Goal: Task Accomplishment & Management: Use online tool/utility

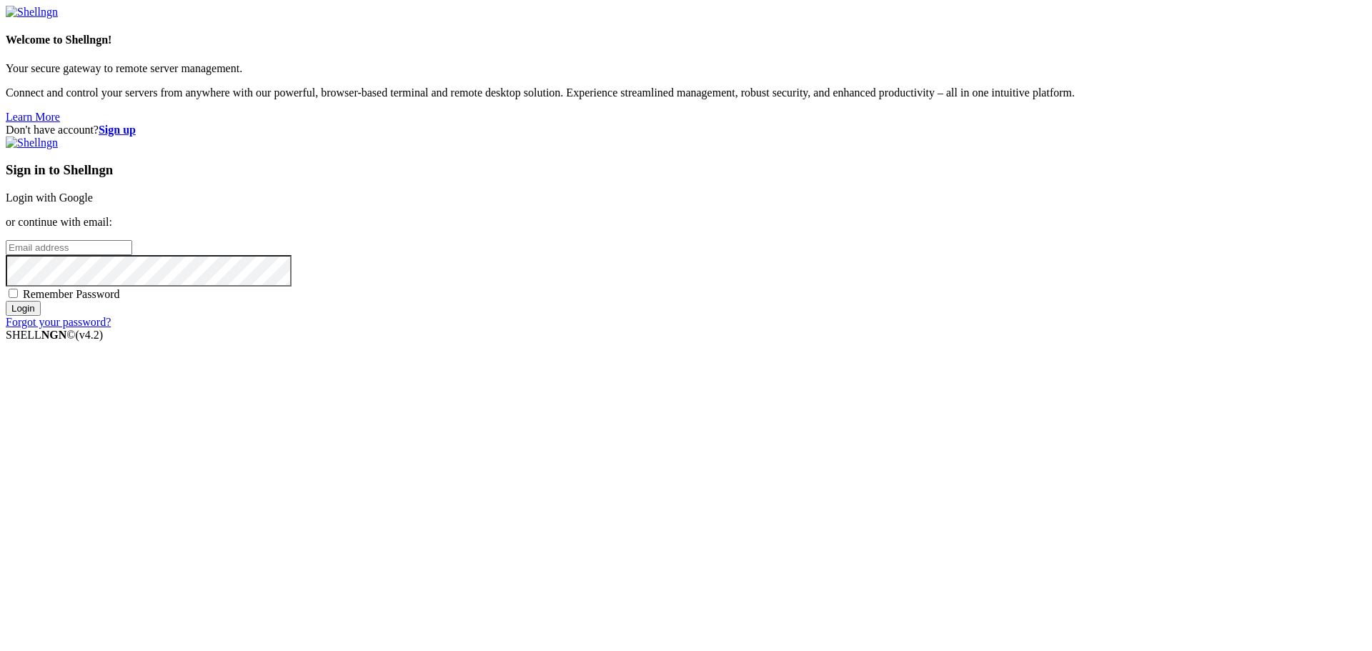
click at [93, 204] on link "Login with Google" at bounding box center [49, 197] width 87 height 12
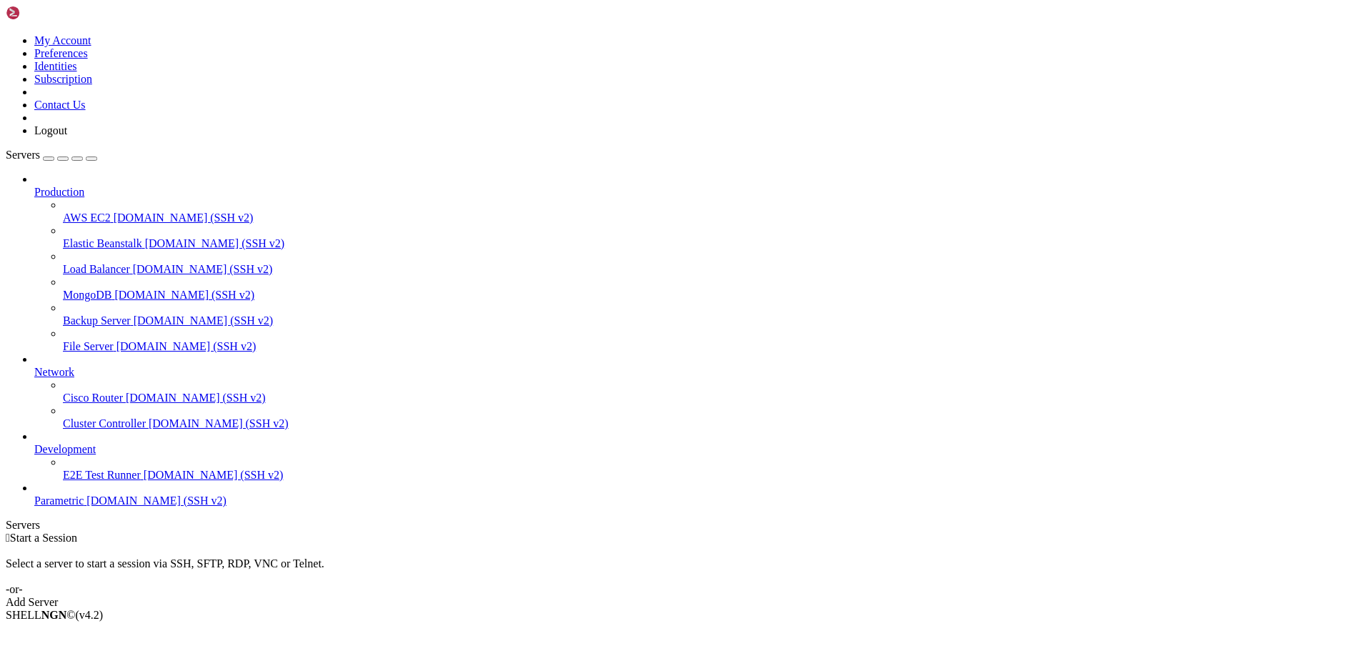
click at [86, 506] on span "[DOMAIN_NAME] (SSH v2)" at bounding box center [156, 500] width 140 height 12
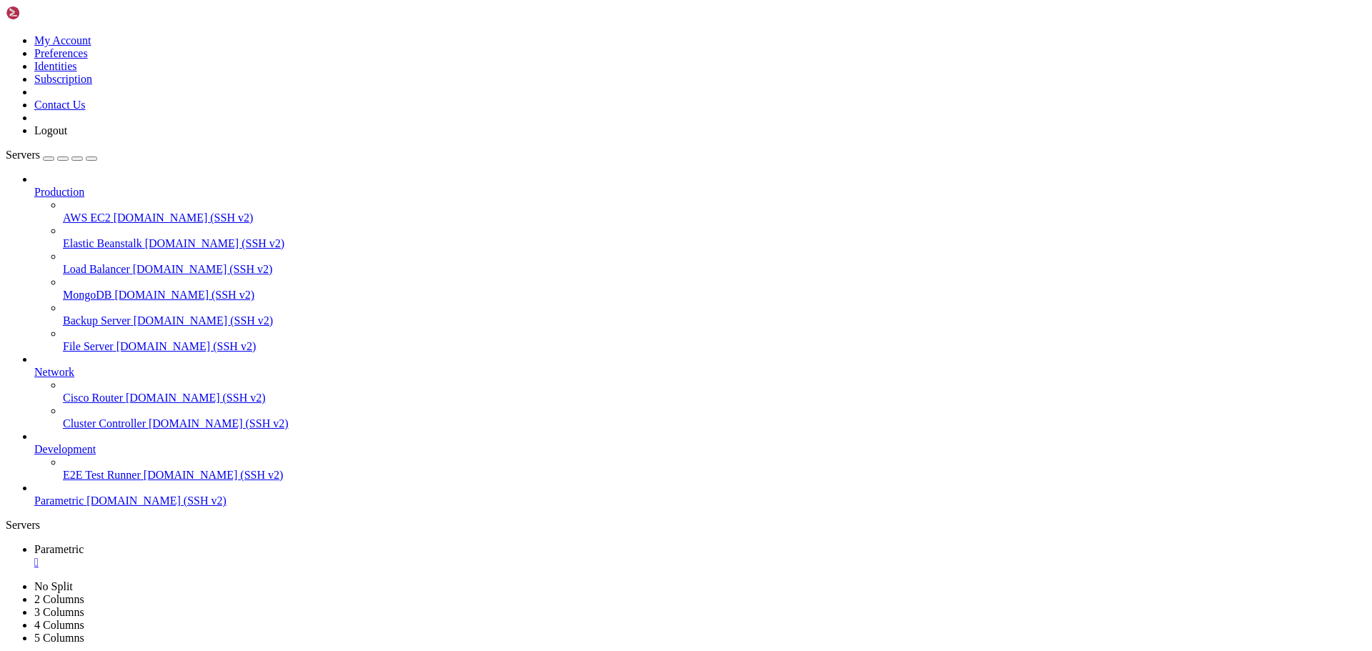
scroll to position [14, 3]
drag, startPoint x: 264, startPoint y: 918, endPoint x: 214, endPoint y: 934, distance: 52.6
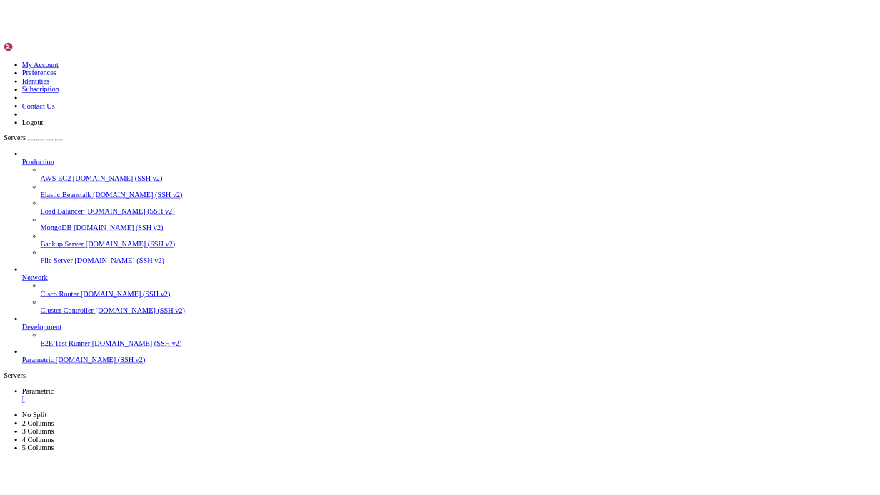
scroll to position [158, 0]
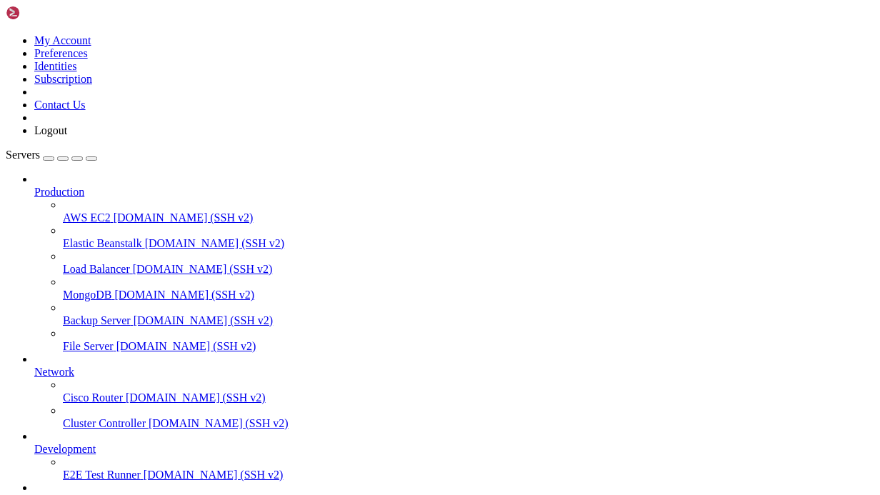
scroll to position [316, 0]
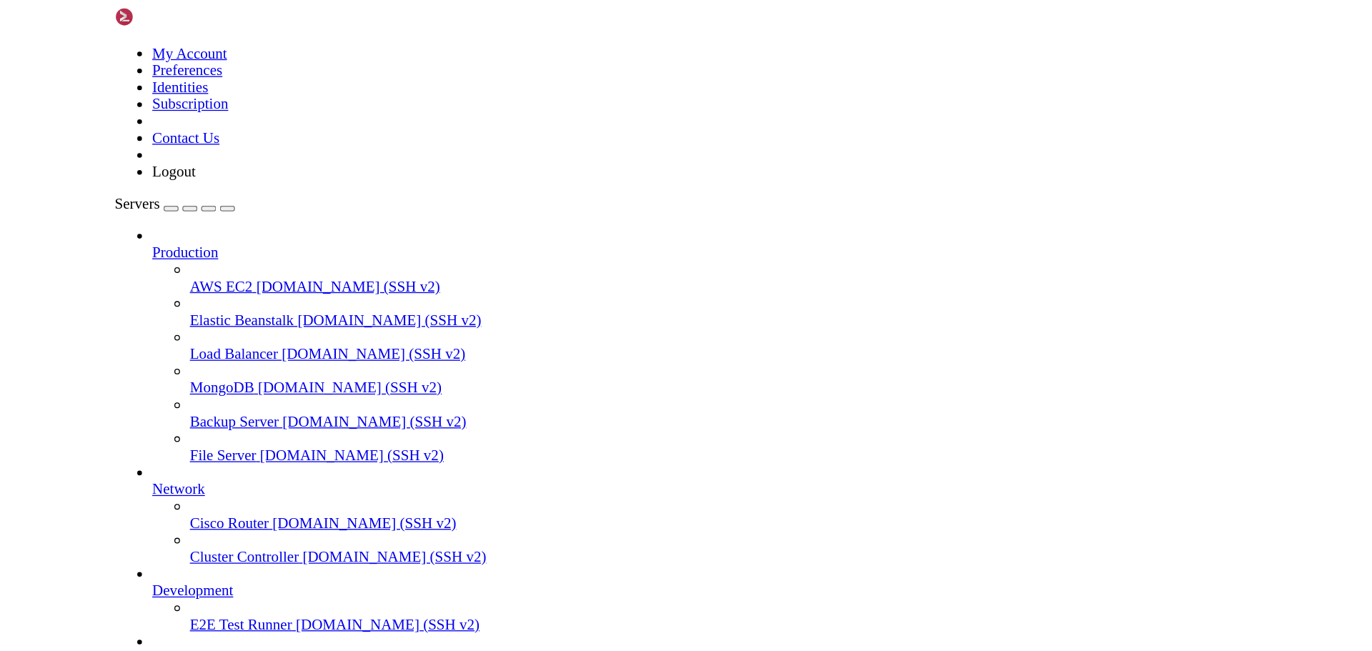
scroll to position [1008, 0]
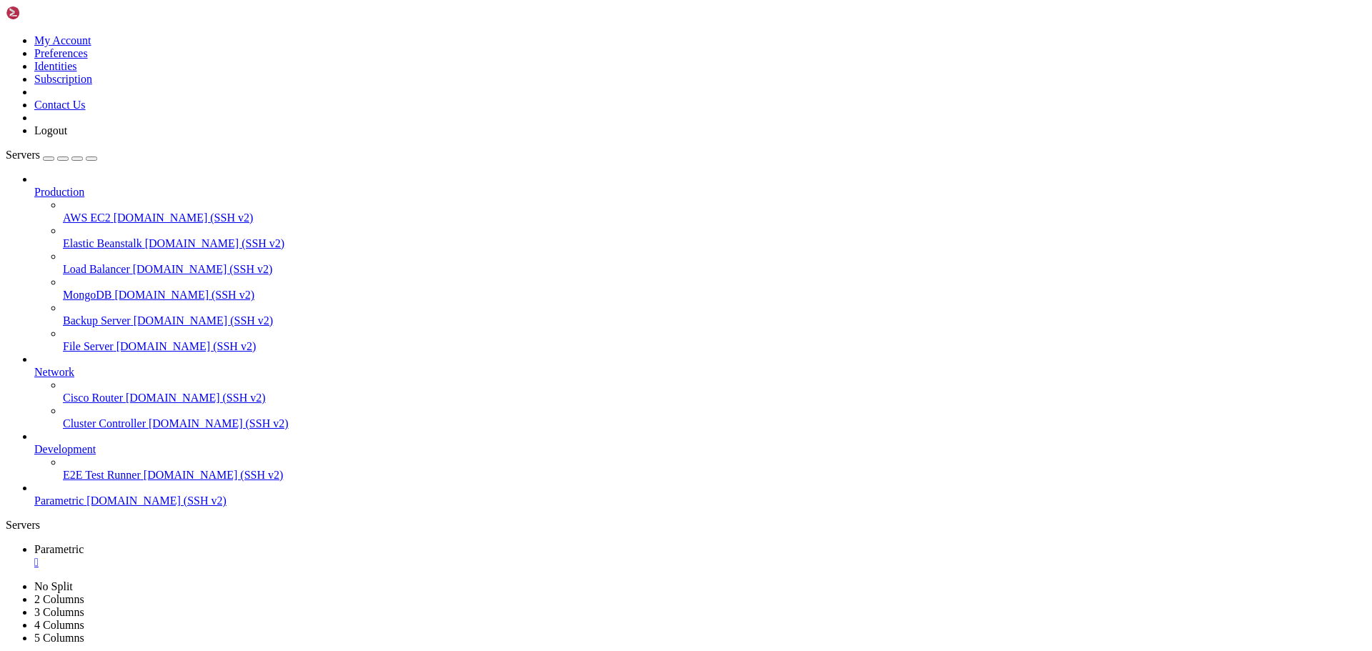
drag, startPoint x: 346, startPoint y: 1044, endPoint x: 313, endPoint y: 1122, distance: 84.8
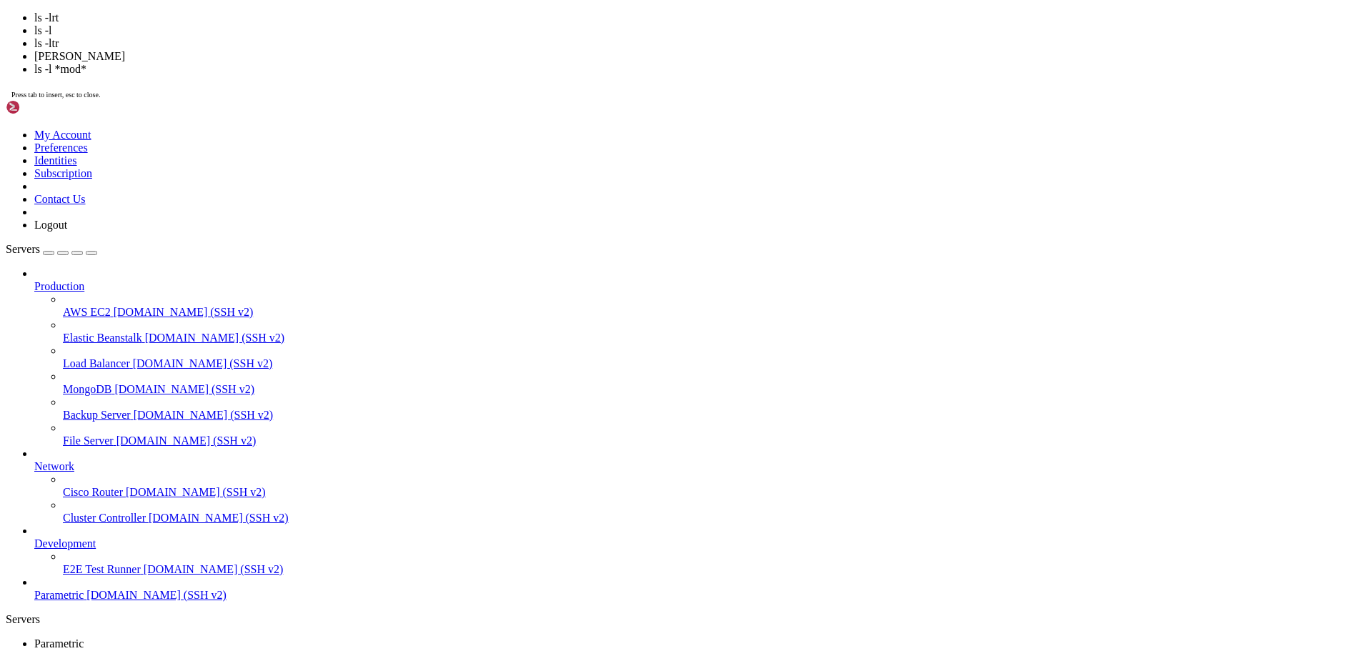
scroll to position [1785, 0]
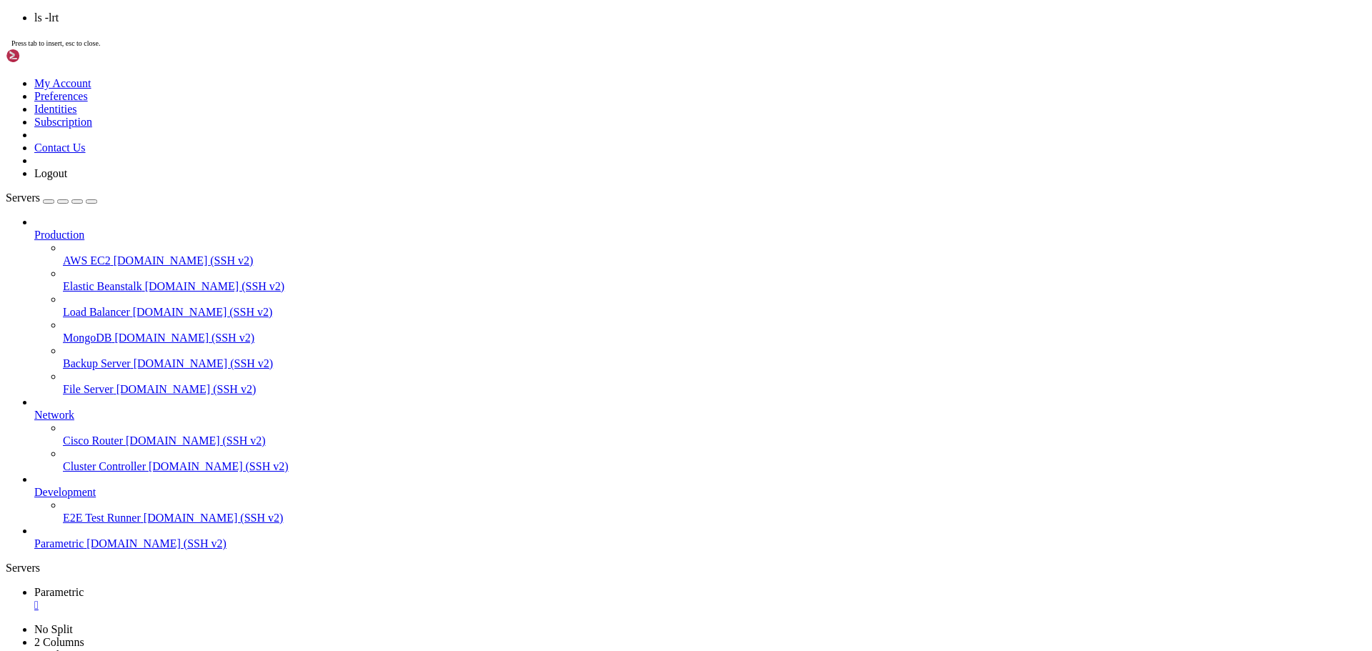
scroll to position [4736, 0]
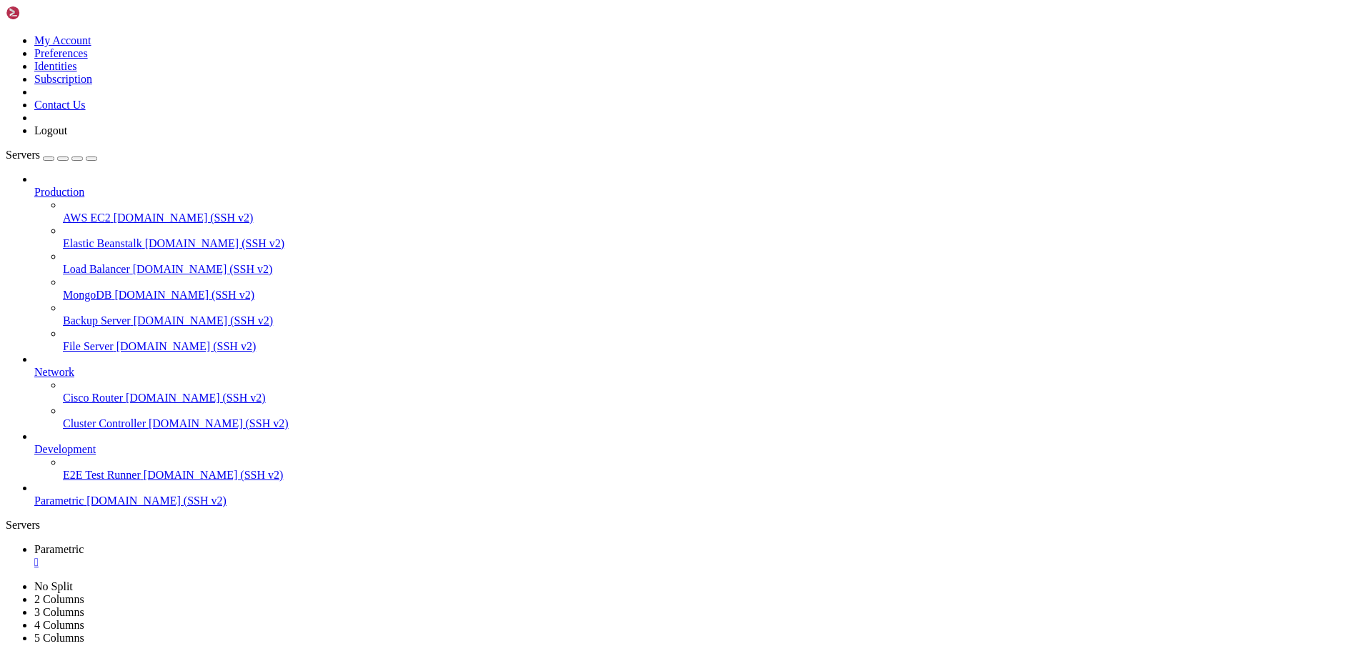
drag, startPoint x: 329, startPoint y: 1234, endPoint x: 314, endPoint y: 1252, distance: 23.3
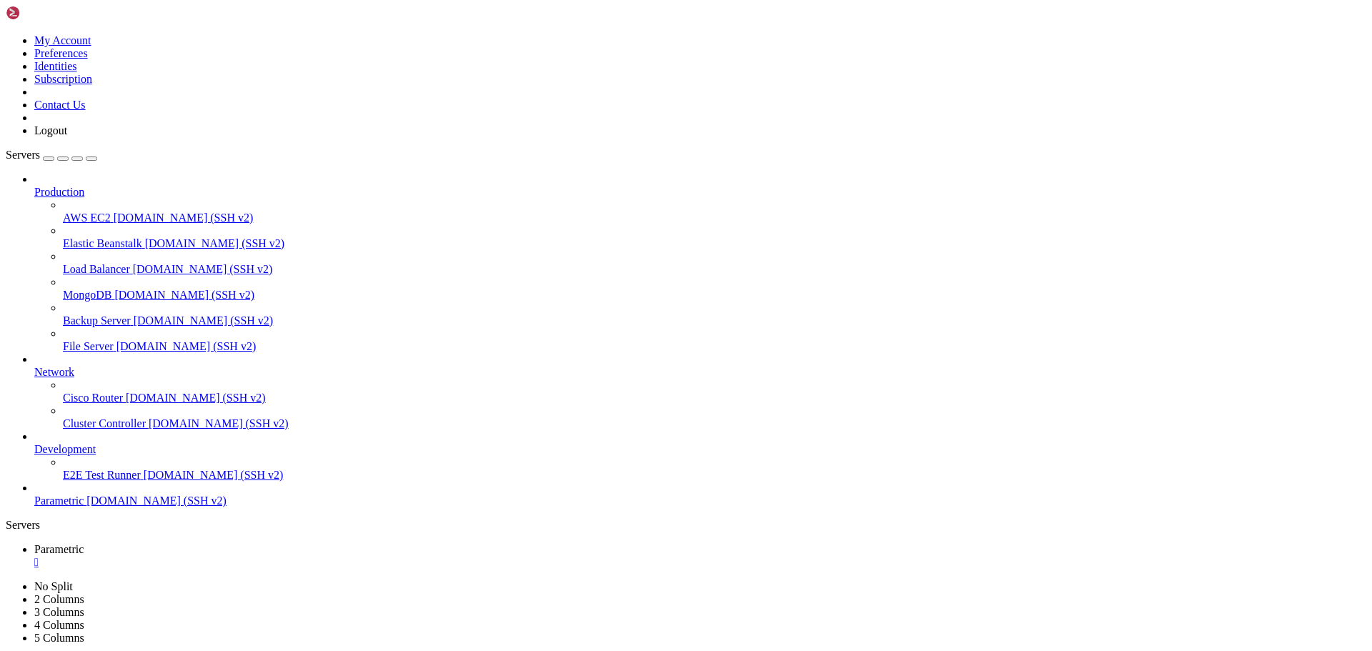
drag, startPoint x: 293, startPoint y: 1102, endPoint x: 252, endPoint y: 1101, distance: 40.7
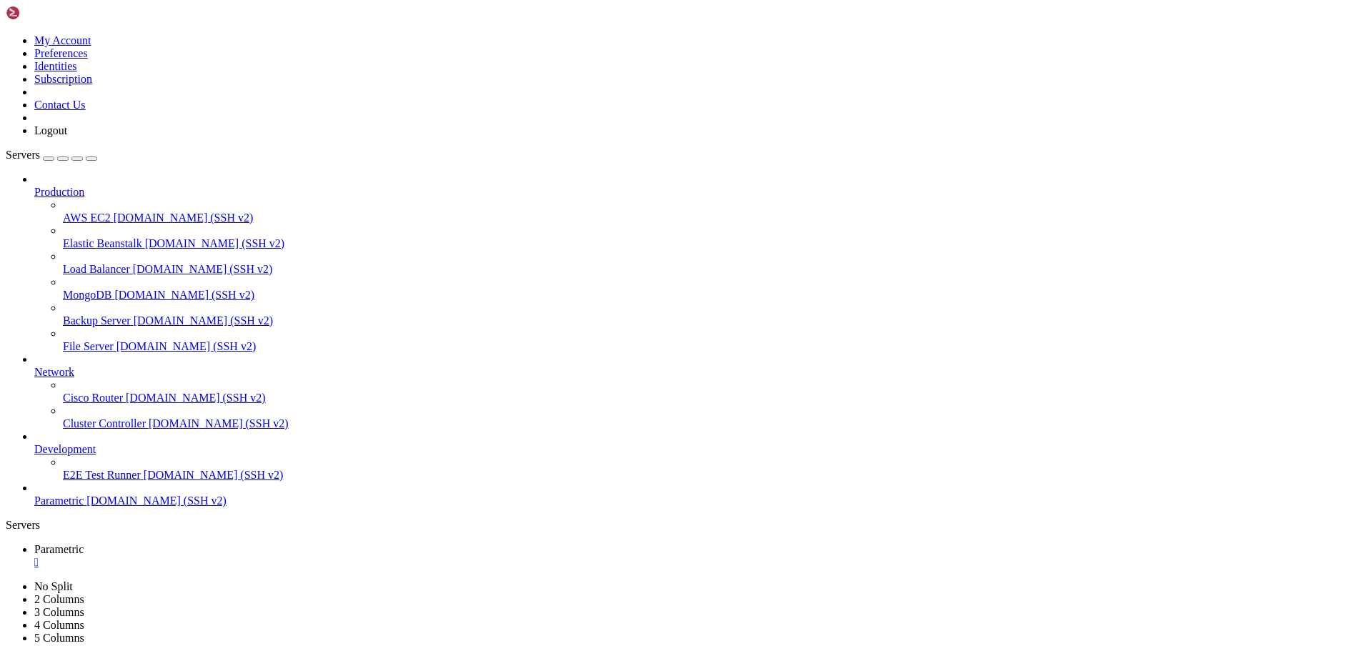
drag, startPoint x: 295, startPoint y: 977, endPoint x: 250, endPoint y: 985, distance: 45.8
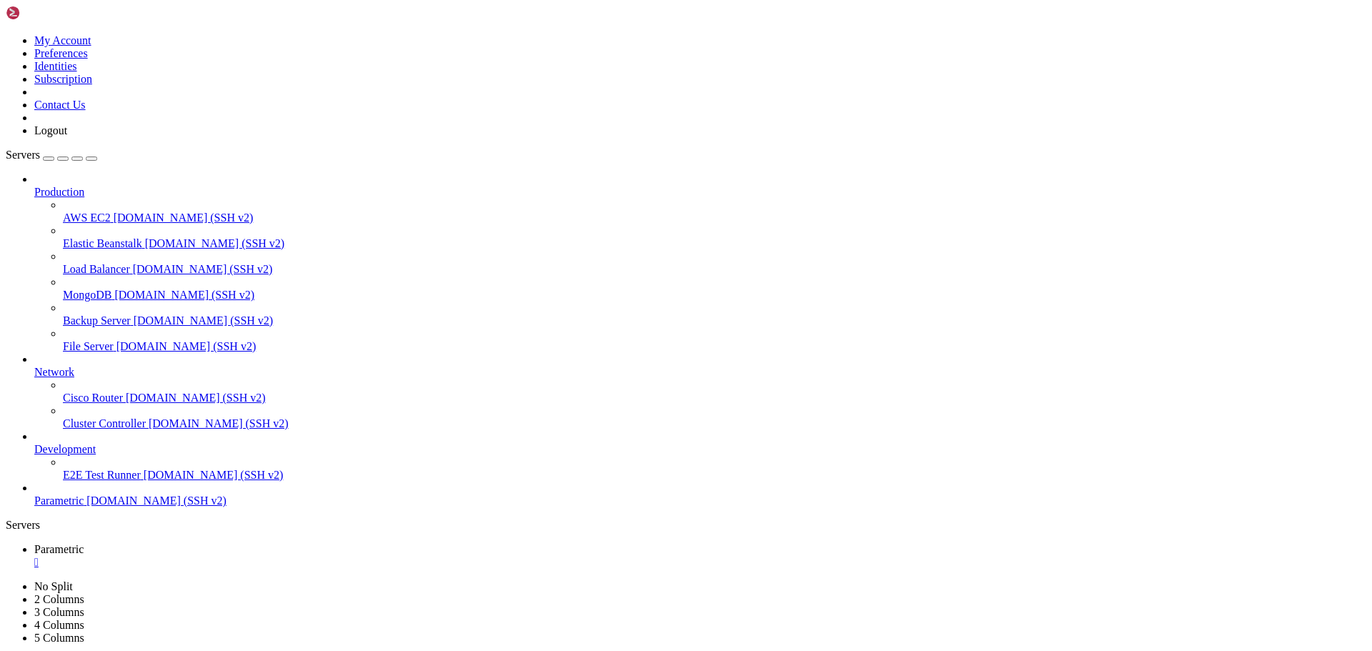
scroll to position [6764, 0]
drag, startPoint x: 249, startPoint y: 1043, endPoint x: 225, endPoint y: 1059, distance: 28.3
drag, startPoint x: 9, startPoint y: 1355, endPoint x: 6, endPoint y: 1381, distance: 25.8
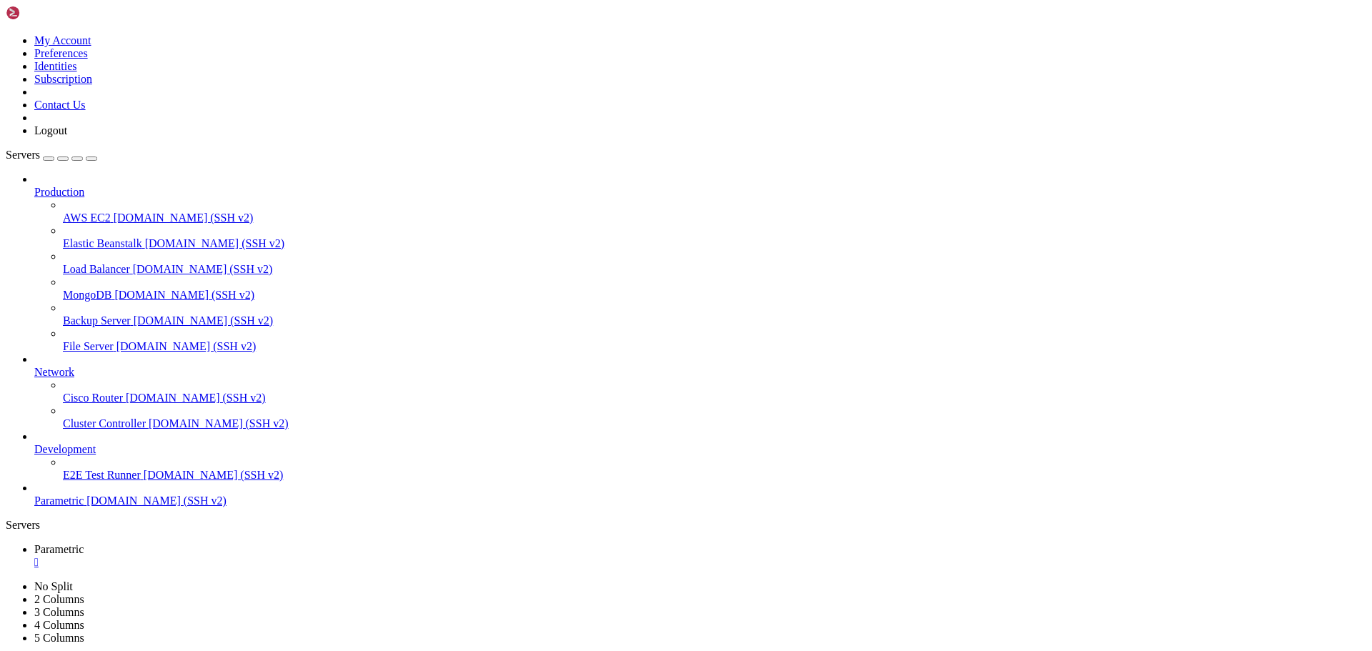
drag, startPoint x: 14, startPoint y: 1357, endPoint x: 471, endPoint y: 1369, distance: 457.3
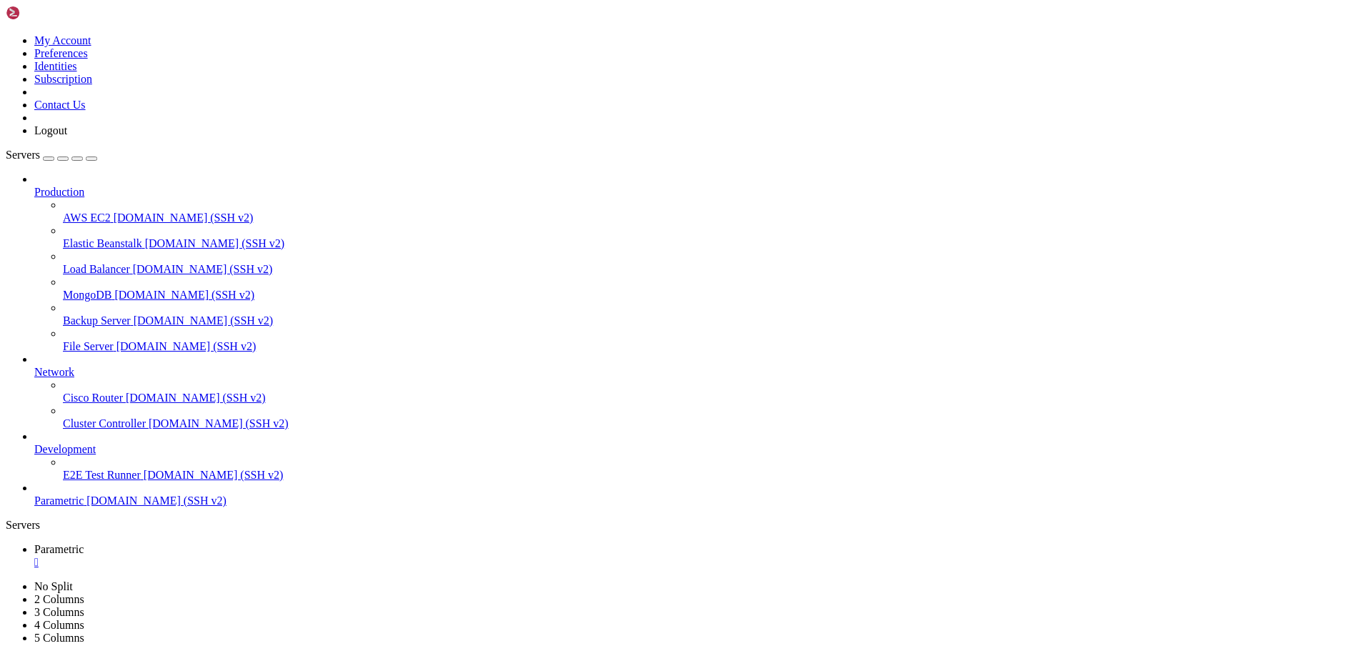
drag, startPoint x: 371, startPoint y: 1047, endPoint x: 287, endPoint y: 1024, distance: 87.3
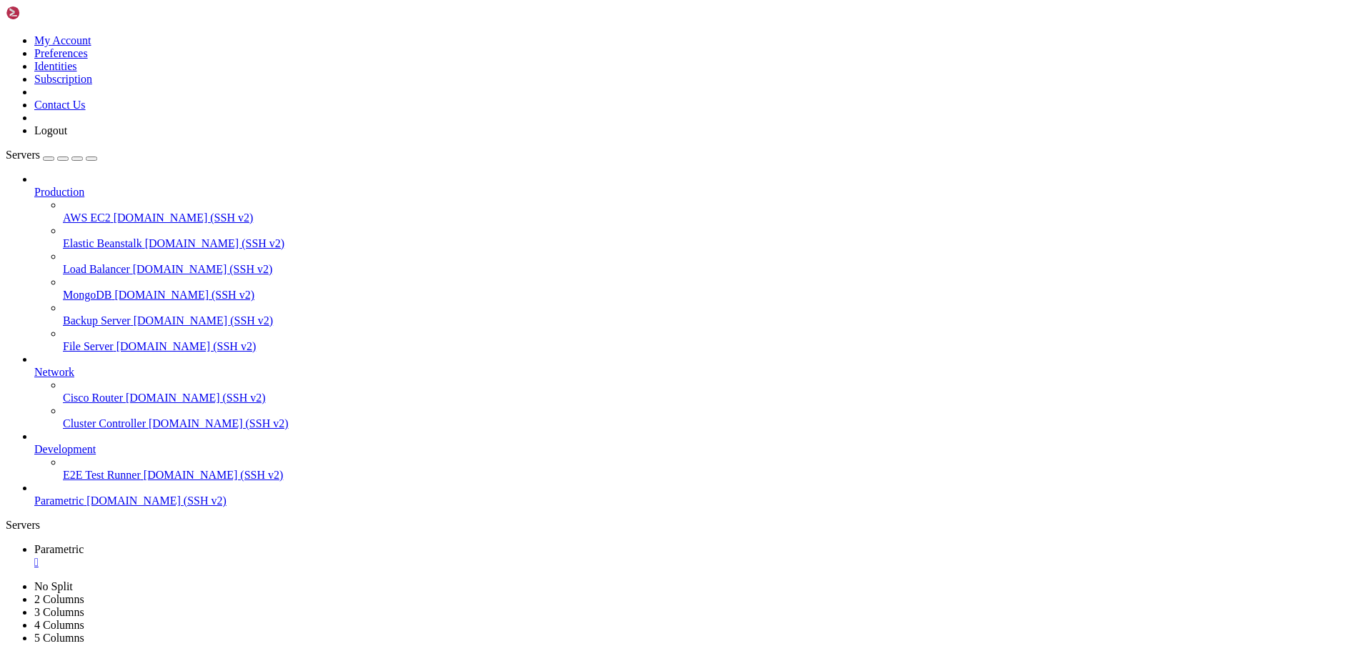
scroll to position [7384, 0]
drag, startPoint x: 178, startPoint y: 1350, endPoint x: 141, endPoint y: 1327, distance: 43.6
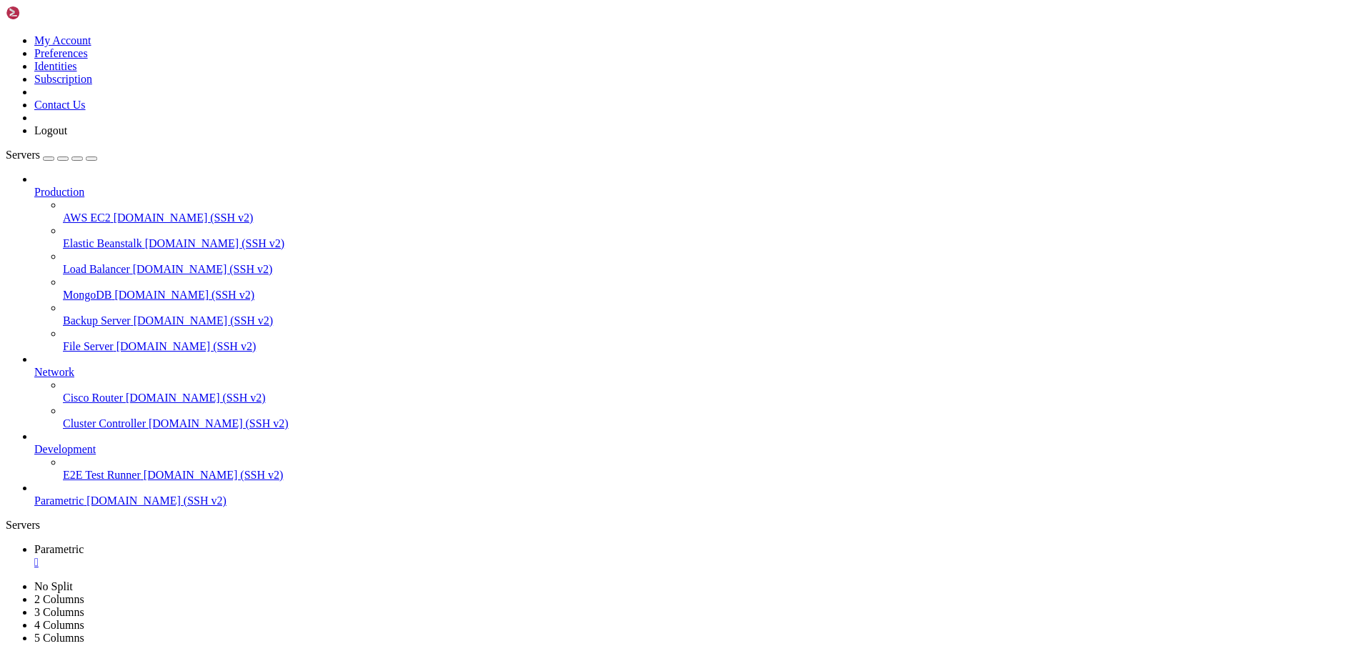
scroll to position [7408, 0]
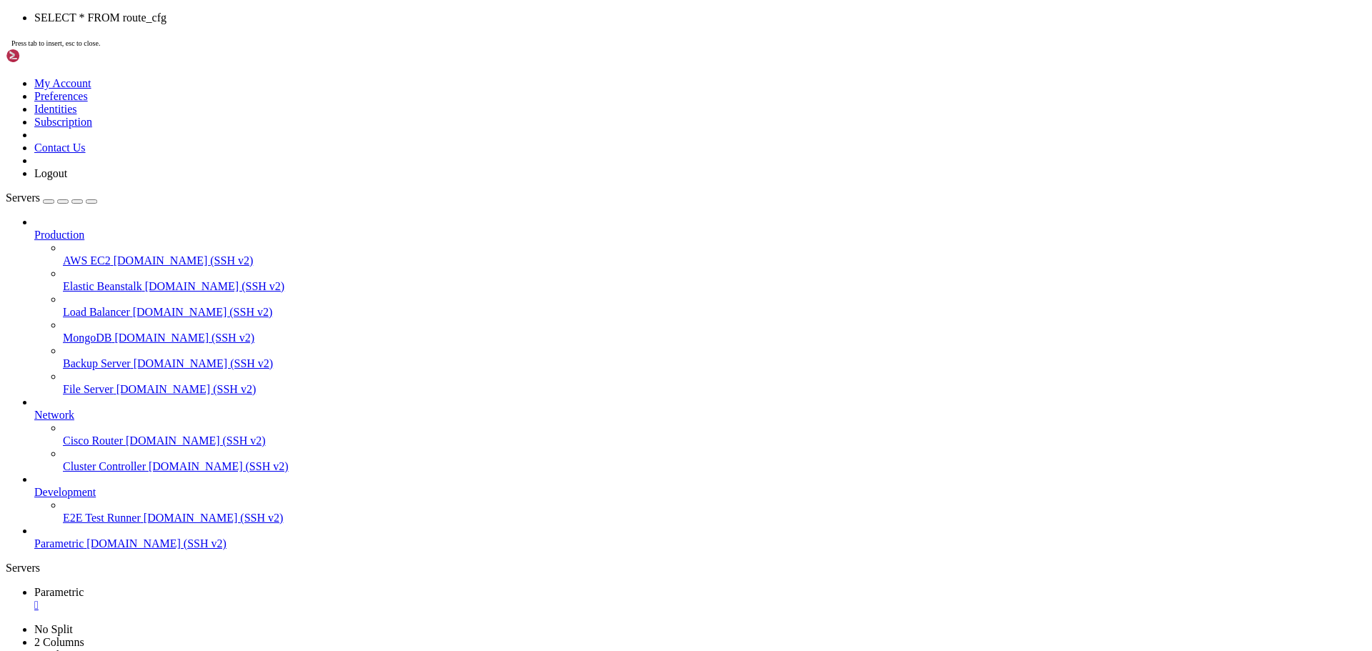
click at [100, 47] on span "Press tab to insert, esc to close." at bounding box center [55, 43] width 89 height 8
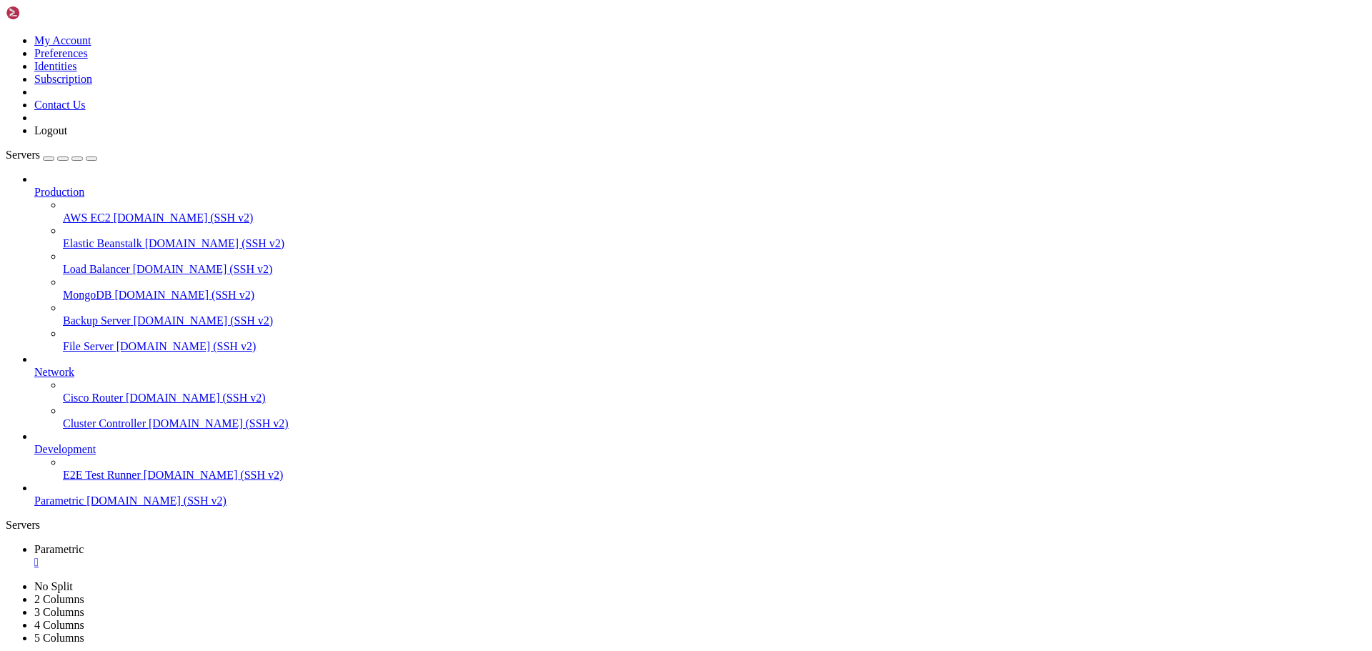
scroll to position [7736, 0]
